Goal: Task Accomplishment & Management: Manage account settings

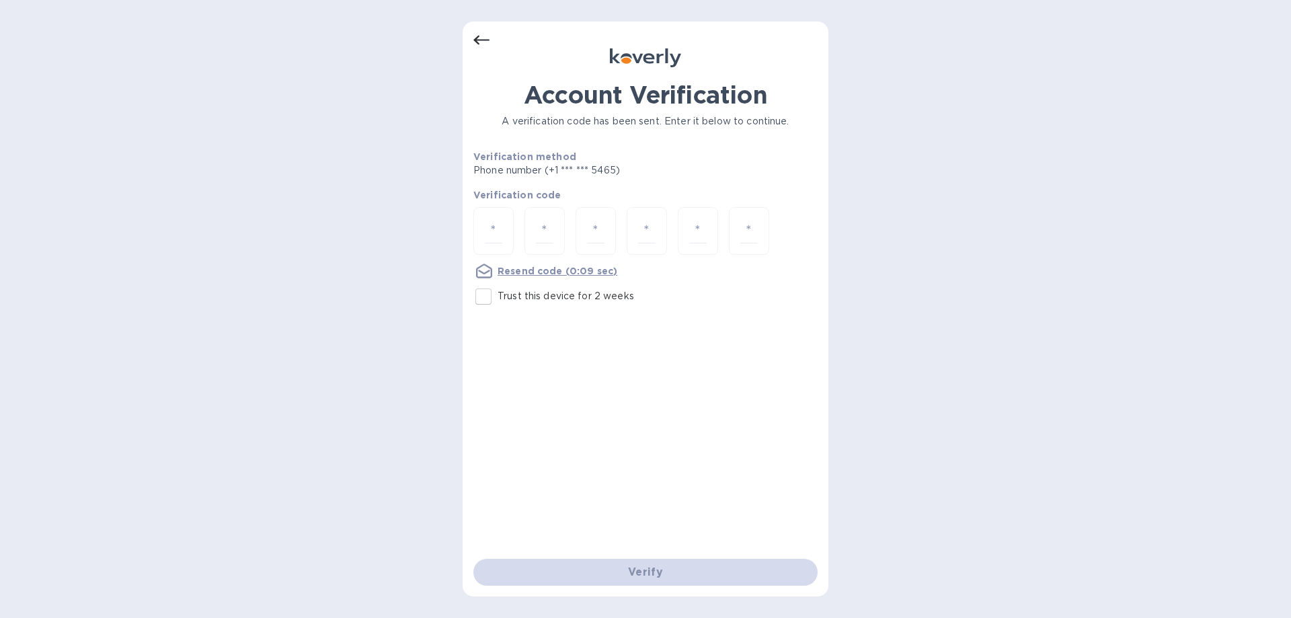
click at [481, 37] on icon at bounding box center [481, 40] width 16 height 16
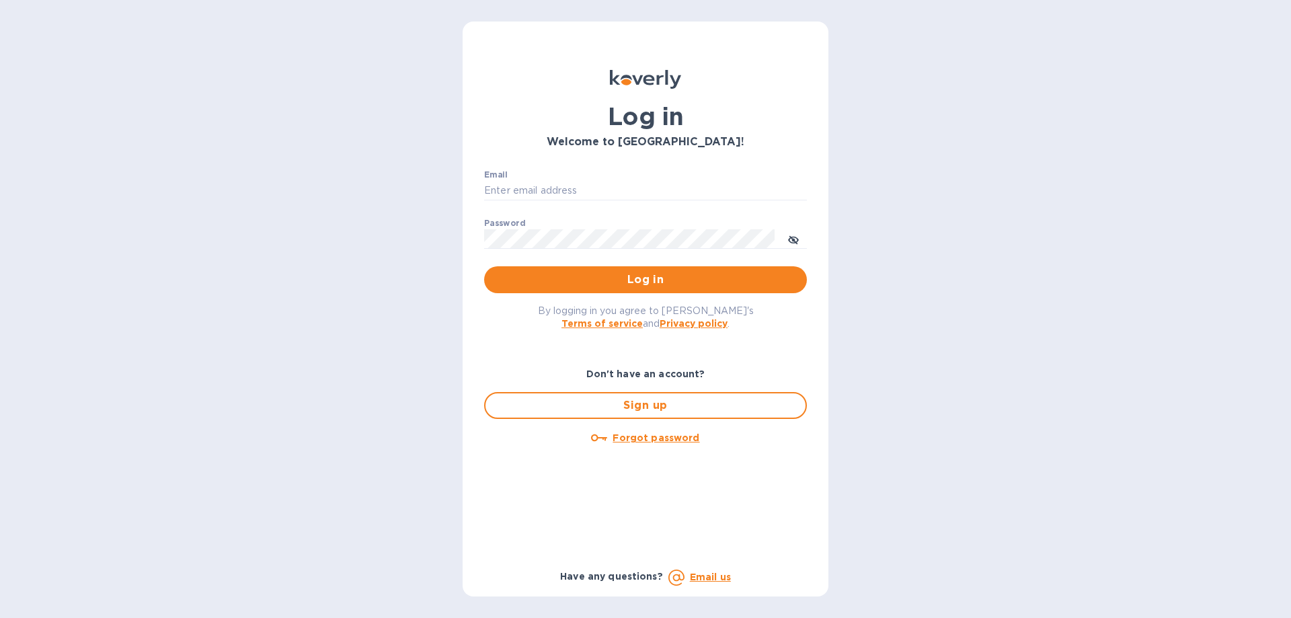
type input "[EMAIL_ADDRESS][DOMAIN_NAME]"
click at [619, 283] on span "Log in" at bounding box center [645, 280] width 301 height 16
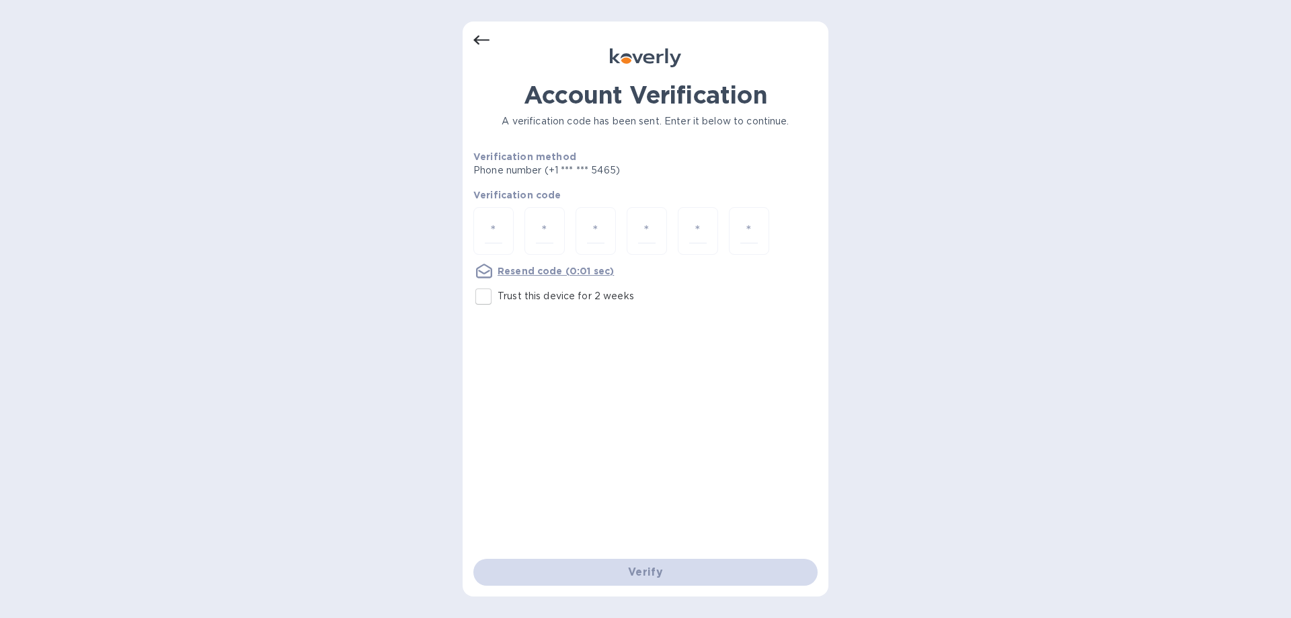
click at [489, 36] on icon at bounding box center [481, 40] width 16 height 16
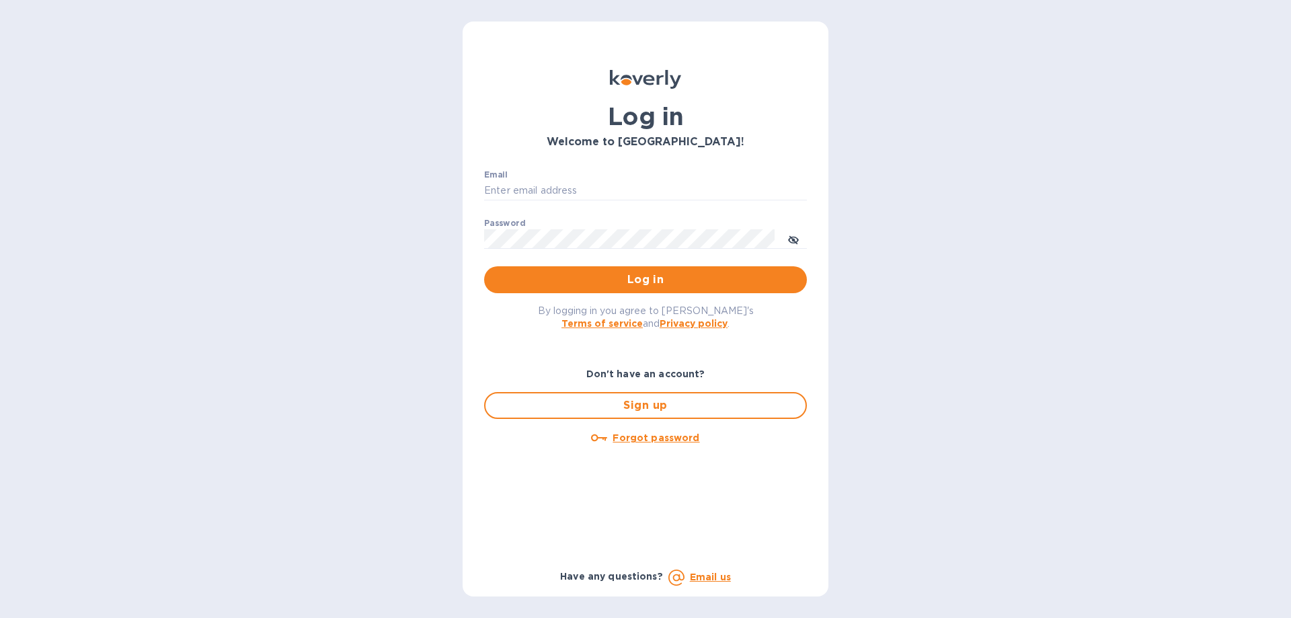
type input "[EMAIL_ADDRESS][DOMAIN_NAME]"
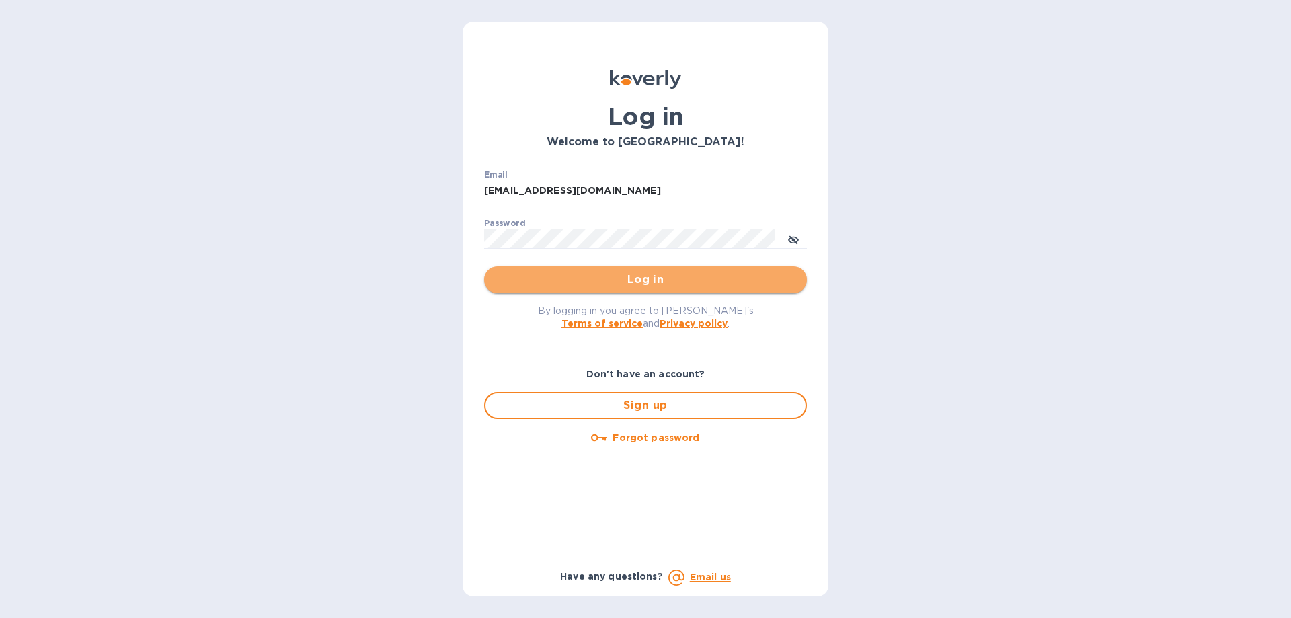
click at [644, 280] on span "Log in" at bounding box center [645, 280] width 301 height 16
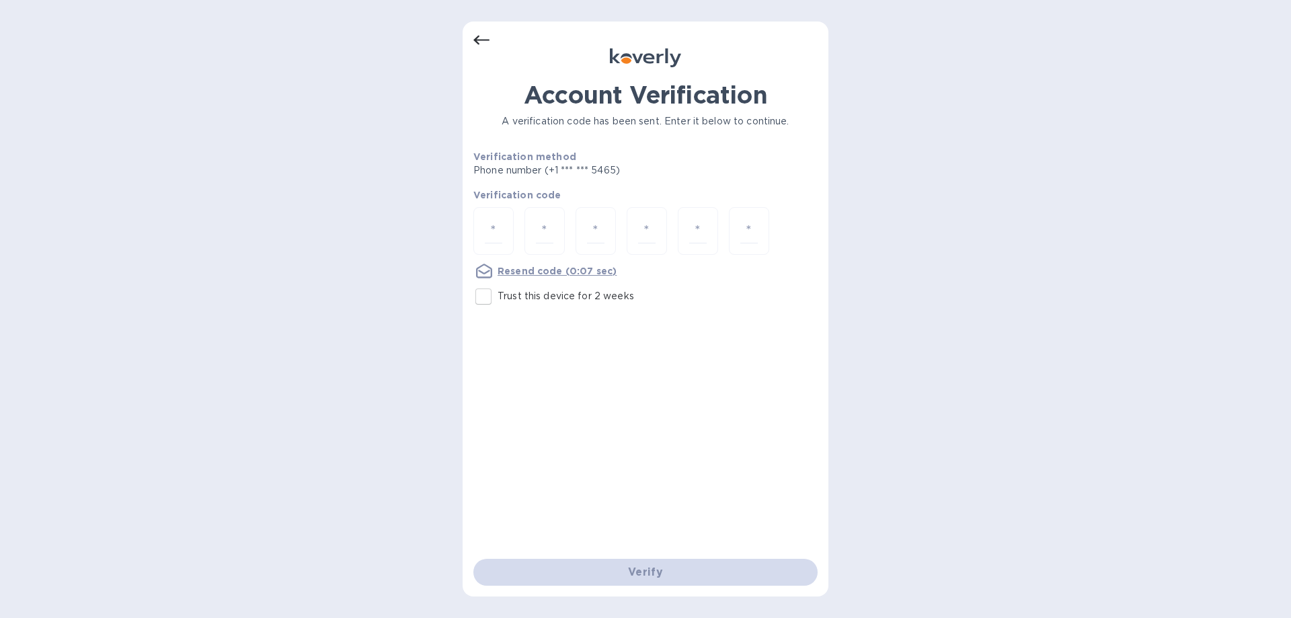
click at [476, 38] on icon at bounding box center [481, 40] width 16 height 9
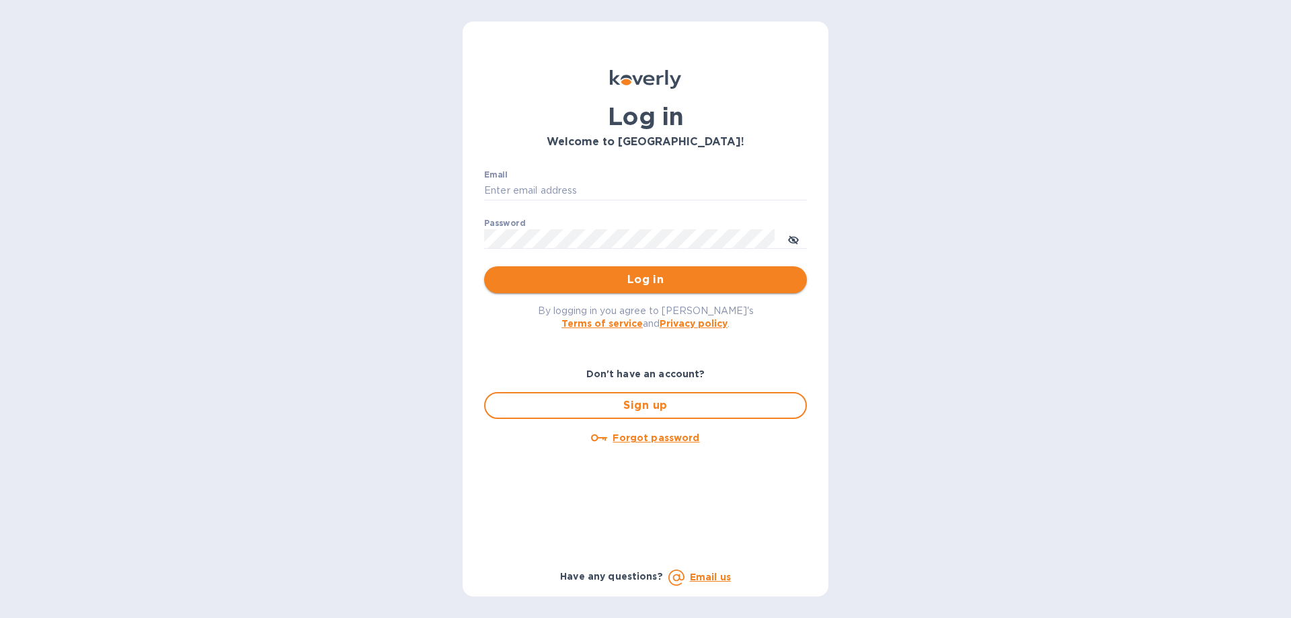
type input "[EMAIL_ADDRESS][DOMAIN_NAME]"
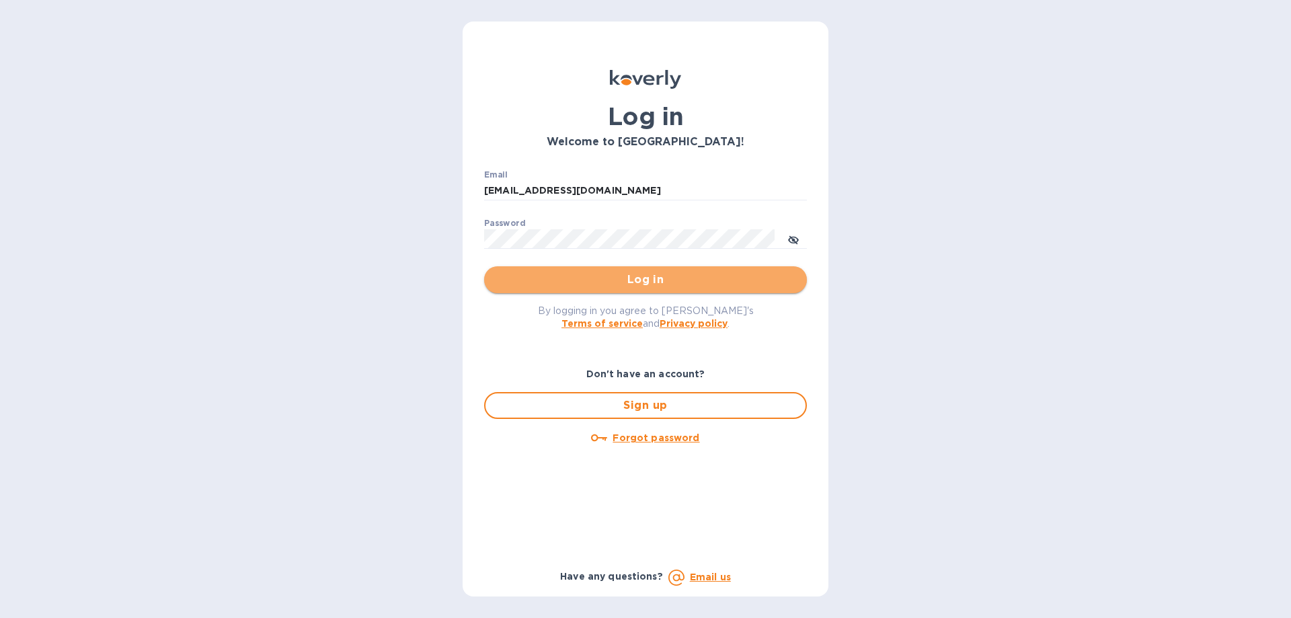
click at [667, 278] on span "Log in" at bounding box center [645, 280] width 301 height 16
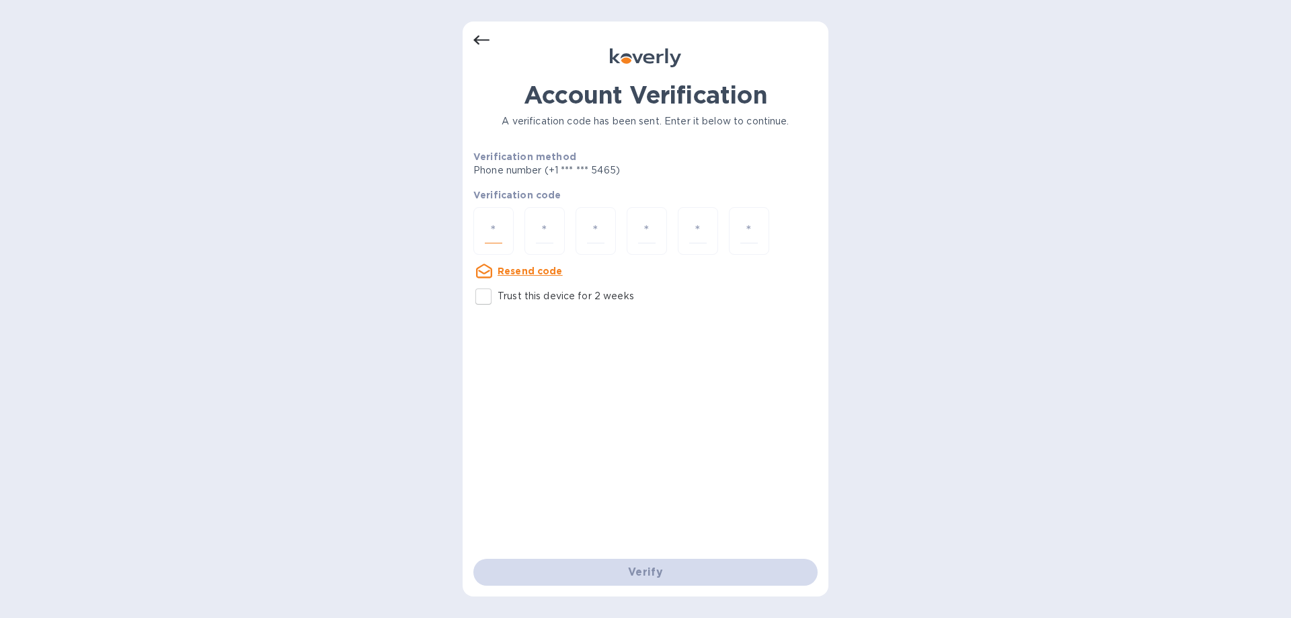
click at [487, 229] on input "number" at bounding box center [493, 230] width 17 height 25
type input "3"
type input "8"
type input "7"
type input "2"
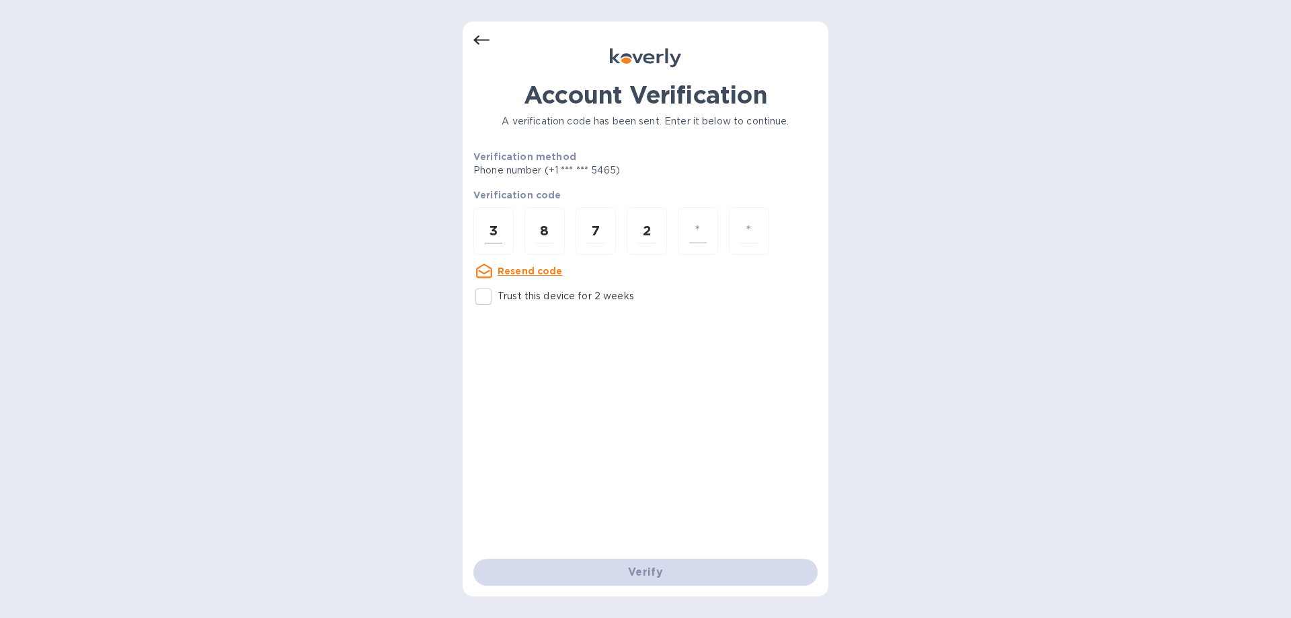
type input "7"
type input "6"
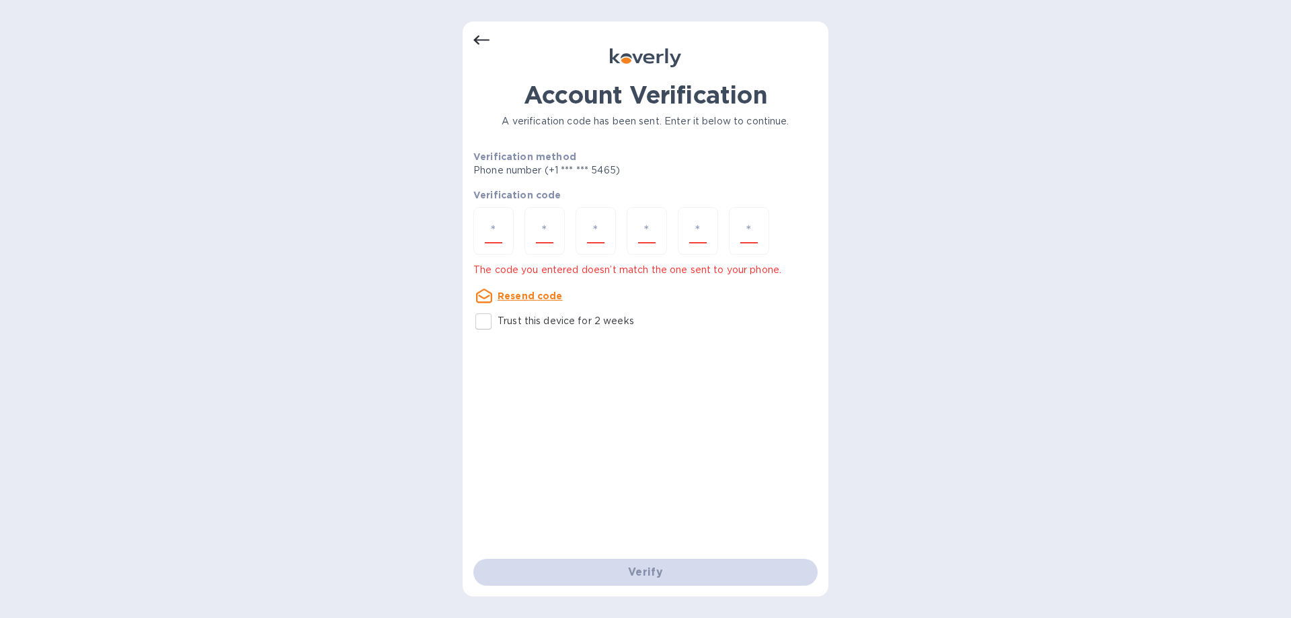
click at [541, 296] on u "Resend code" at bounding box center [529, 295] width 65 height 11
